Goal: Information Seeking & Learning: Learn about a topic

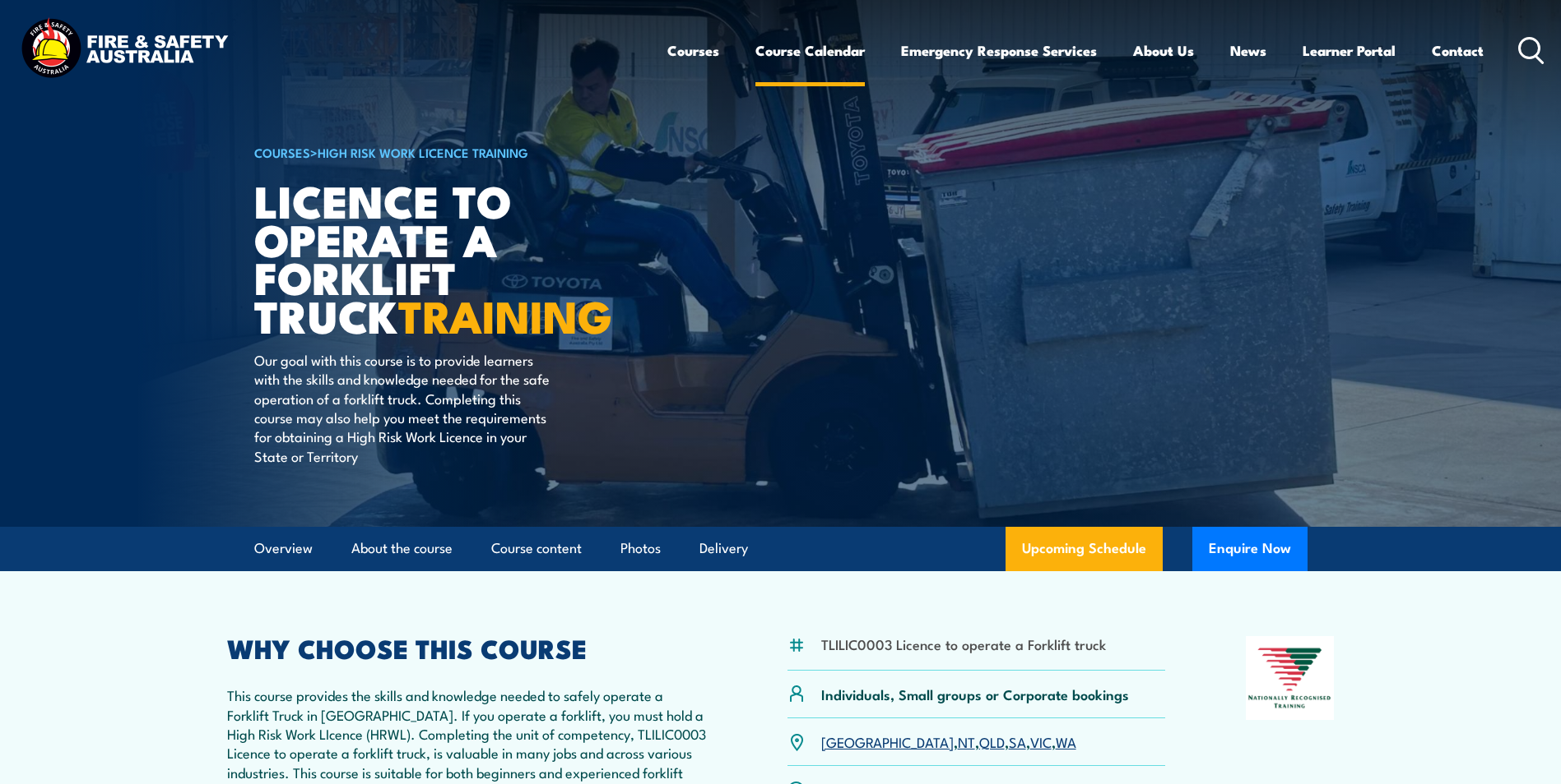
click at [784, 50] on link "Course Calendar" at bounding box center [809, 50] width 110 height 44
click at [822, 48] on link "Course Calendar" at bounding box center [809, 50] width 110 height 44
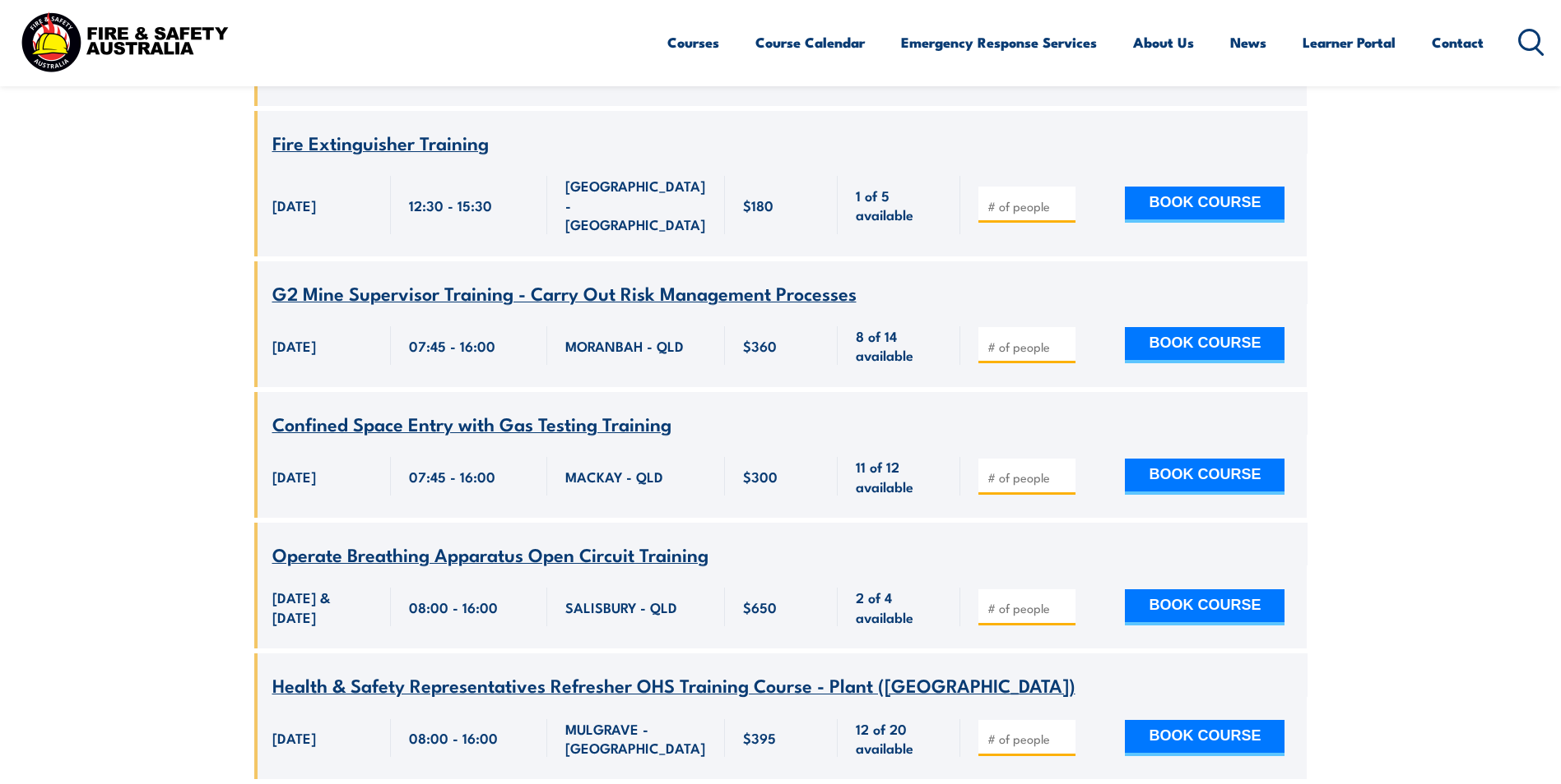
scroll to position [1726, 0]
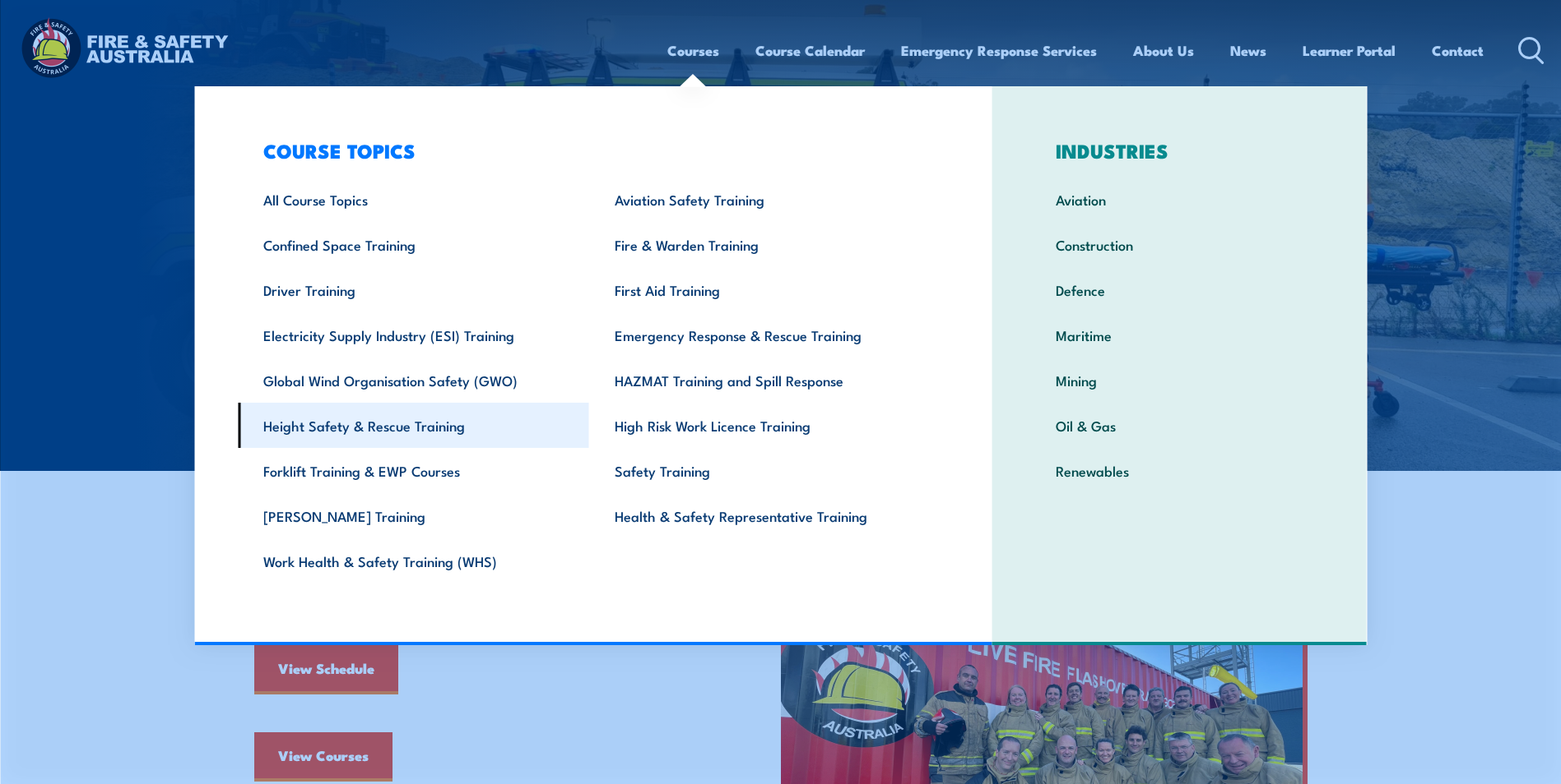
click at [404, 427] on link "Height Safety & Rescue Training" at bounding box center [413, 425] width 351 height 45
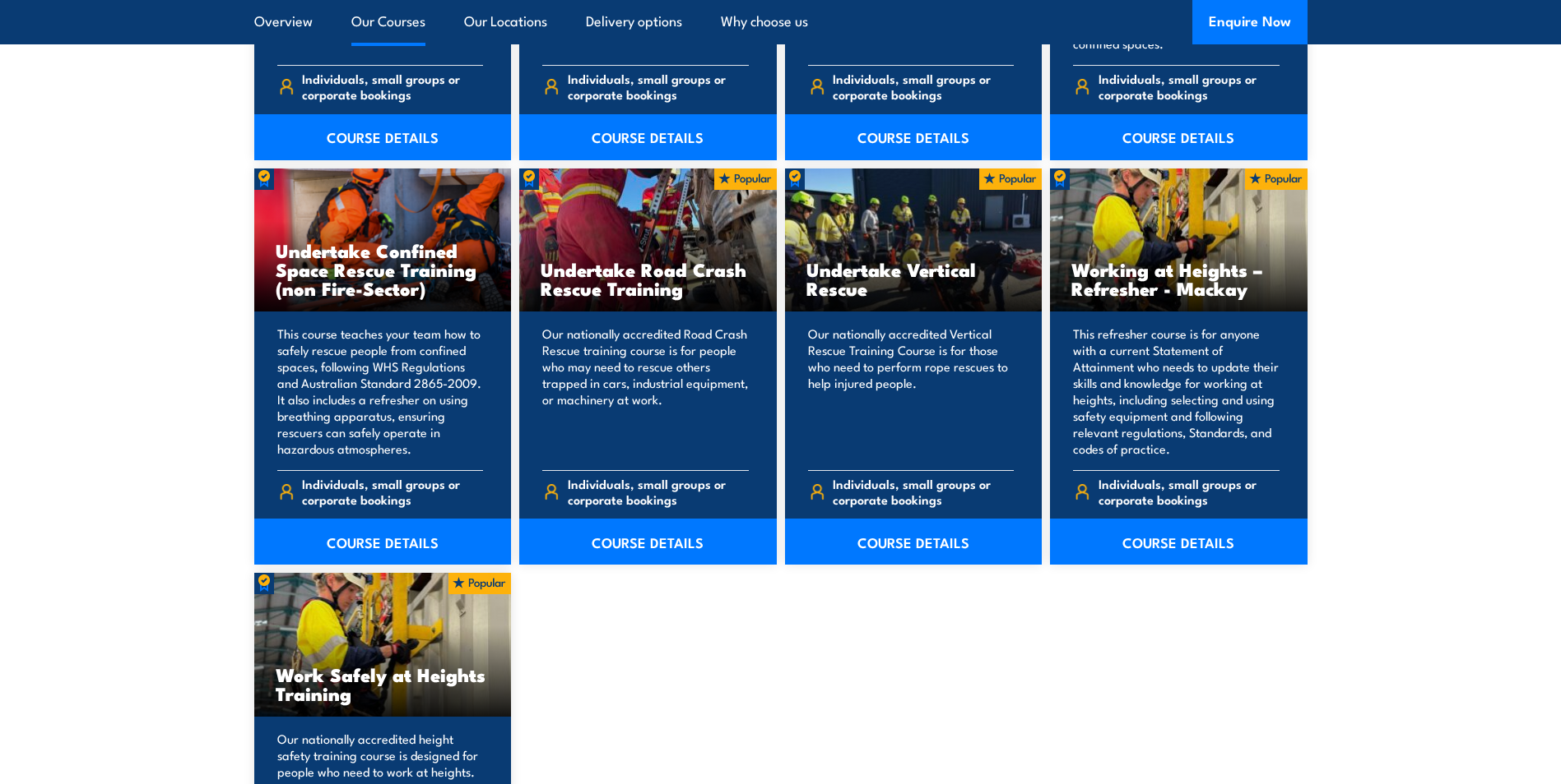
scroll to position [1891, 0]
